Goal: Information Seeking & Learning: Learn about a topic

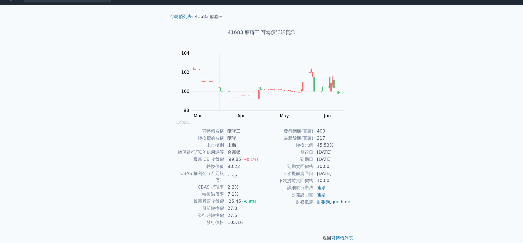
scroll to position [9, 0]
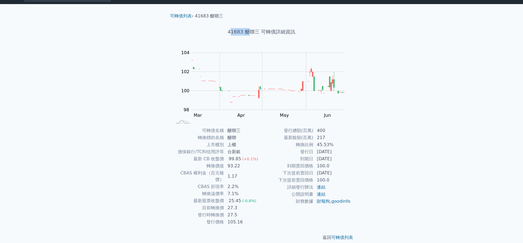
drag, startPoint x: 230, startPoint y: 33, endPoint x: 251, endPoint y: 33, distance: 21.0
click at [251, 33] on h1 "41683 醣聯三 可轉債詳細資訊" at bounding box center [262, 32] width 192 height 8
copy h1 "1683 醣"
drag, startPoint x: 258, startPoint y: 32, endPoint x: 228, endPoint y: 31, distance: 30.0
click at [228, 31] on h1 "41683 醣聯三 可轉債詳細資訊" at bounding box center [262, 32] width 192 height 8
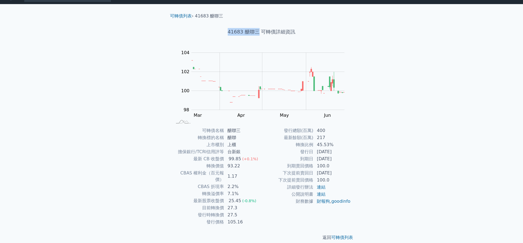
copy h1 "41683 醣聯三"
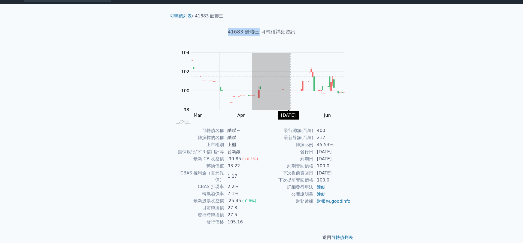
click at [309, 76] on rect "Chart" at bounding box center [267, 81] width 153 height 57
copy h1 "41683 醣聯三"
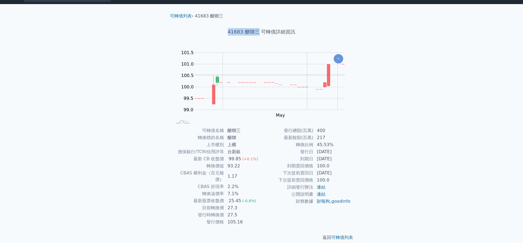
click at [268, 70] on rect "Chart" at bounding box center [269, 81] width 149 height 57
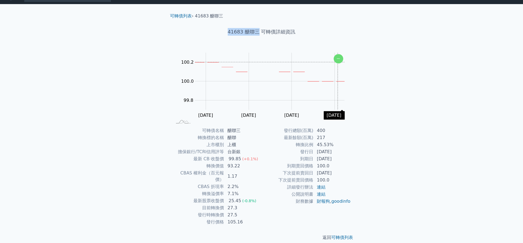
click at [338, 62] on icon "Chart" at bounding box center [339, 58] width 10 height 9
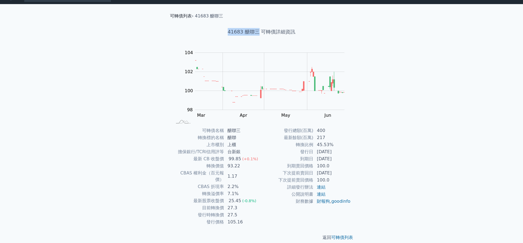
click at [181, 16] on link "可轉債列表" at bounding box center [181, 15] width 22 height 5
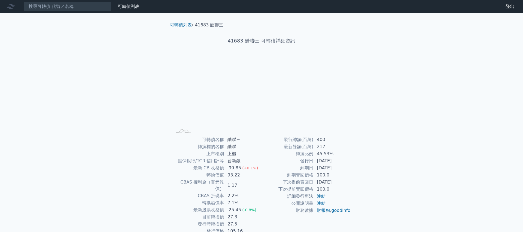
scroll to position [9, 0]
